Goal: Navigation & Orientation: Find specific page/section

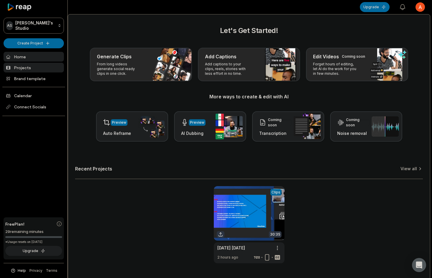
click at [30, 67] on link "Projects" at bounding box center [34, 68] width 60 height 10
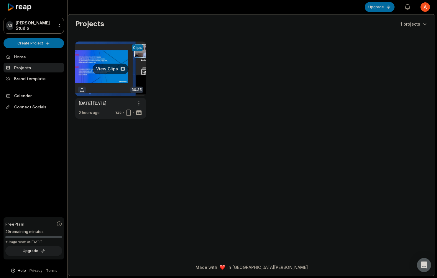
click at [118, 75] on link at bounding box center [110, 80] width 71 height 77
